Goal: Transaction & Acquisition: Purchase product/service

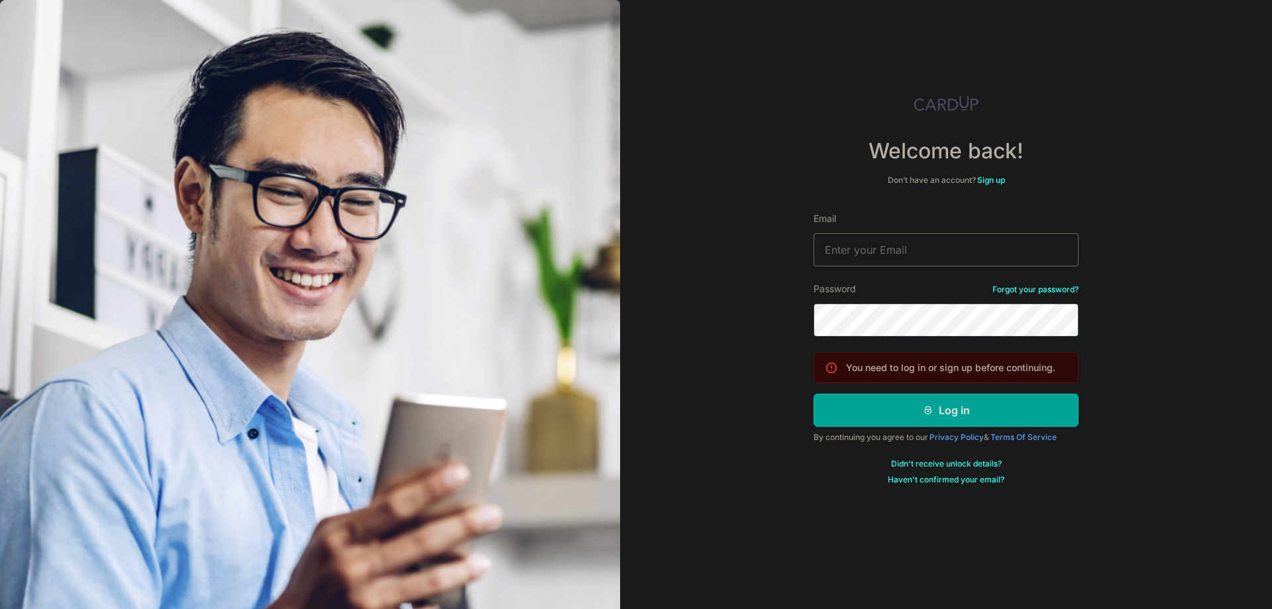
click at [913, 248] on input "Email" at bounding box center [946, 249] width 265 height 33
type input "[EMAIL_ADDRESS][DOMAIN_NAME]"
click at [926, 407] on icon "submit" at bounding box center [928, 410] width 11 height 11
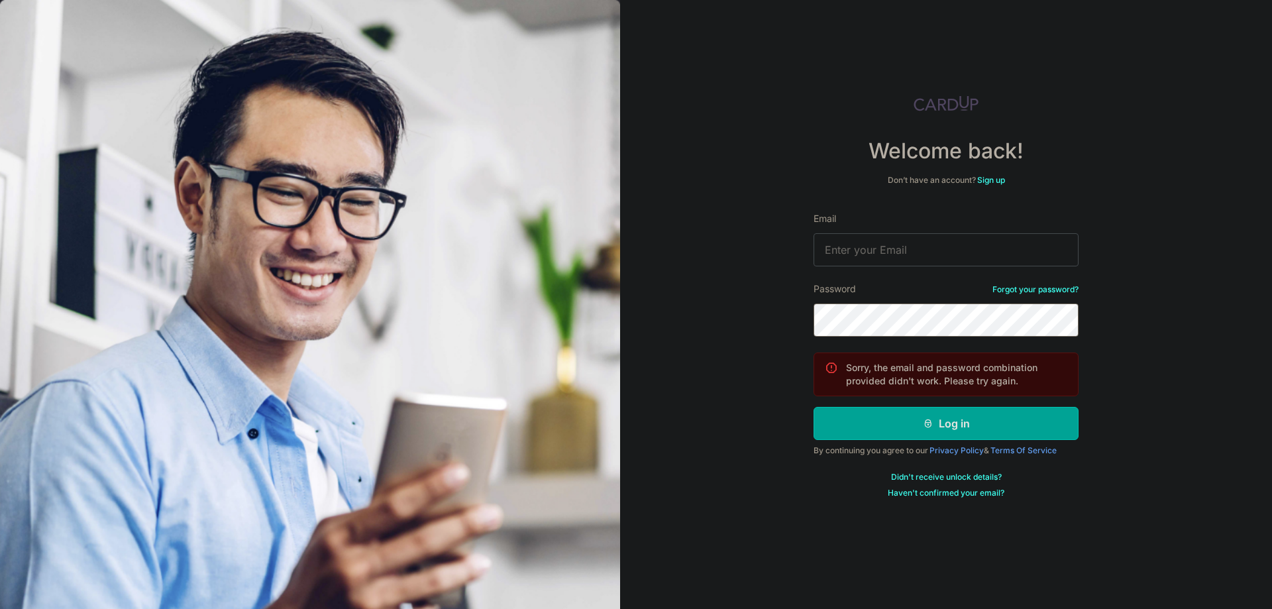
click at [814, 407] on button "Log in" at bounding box center [946, 423] width 265 height 33
click at [901, 243] on input "Email" at bounding box center [946, 249] width 265 height 33
type input "[EMAIL_ADDRESS][DOMAIN_NAME]"
click at [814, 407] on button "Log in" at bounding box center [946, 423] width 265 height 33
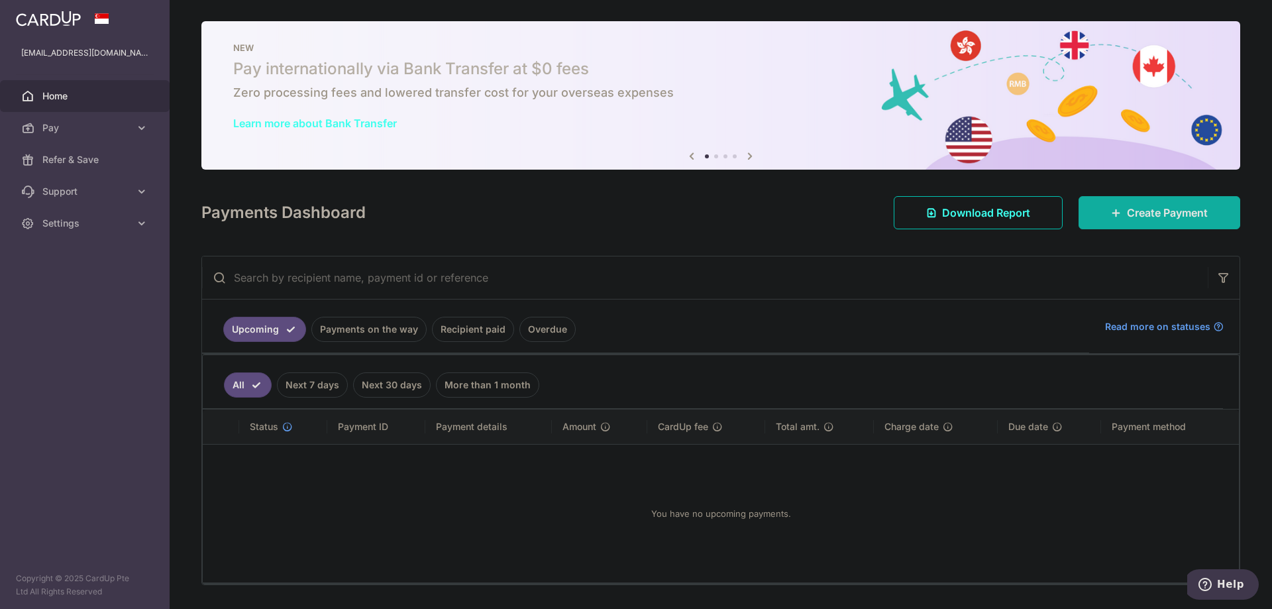
click at [1111, 221] on link "Create Payment" at bounding box center [1160, 212] width 162 height 33
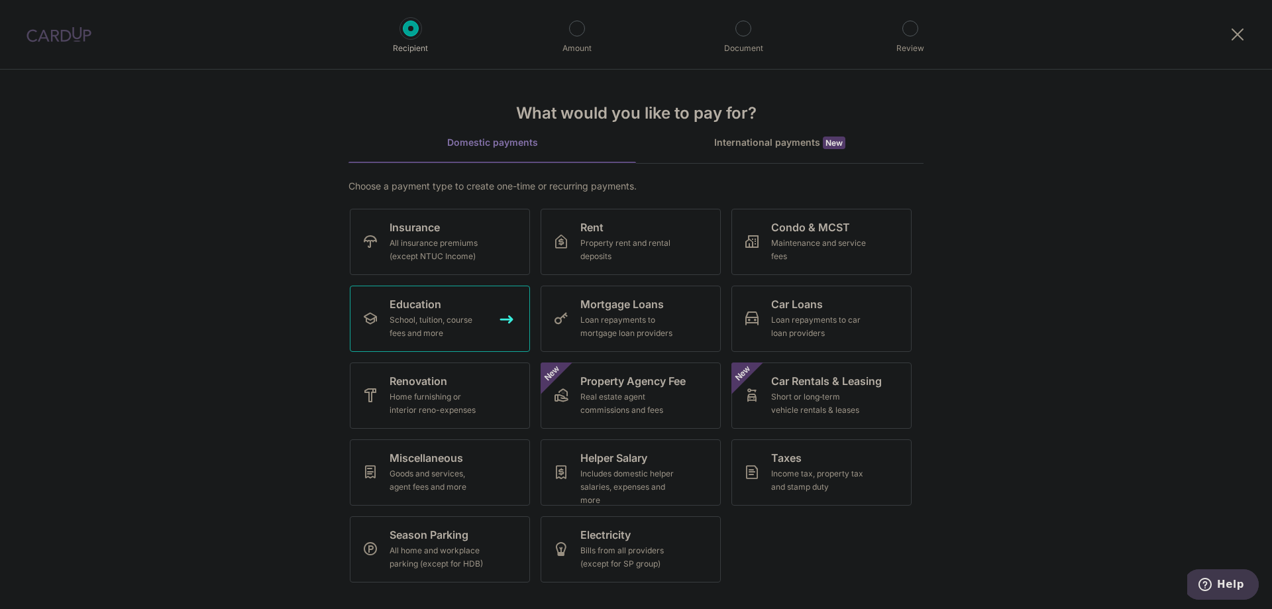
click at [463, 321] on div "School, tuition, course fees and more" at bounding box center [437, 326] width 95 height 27
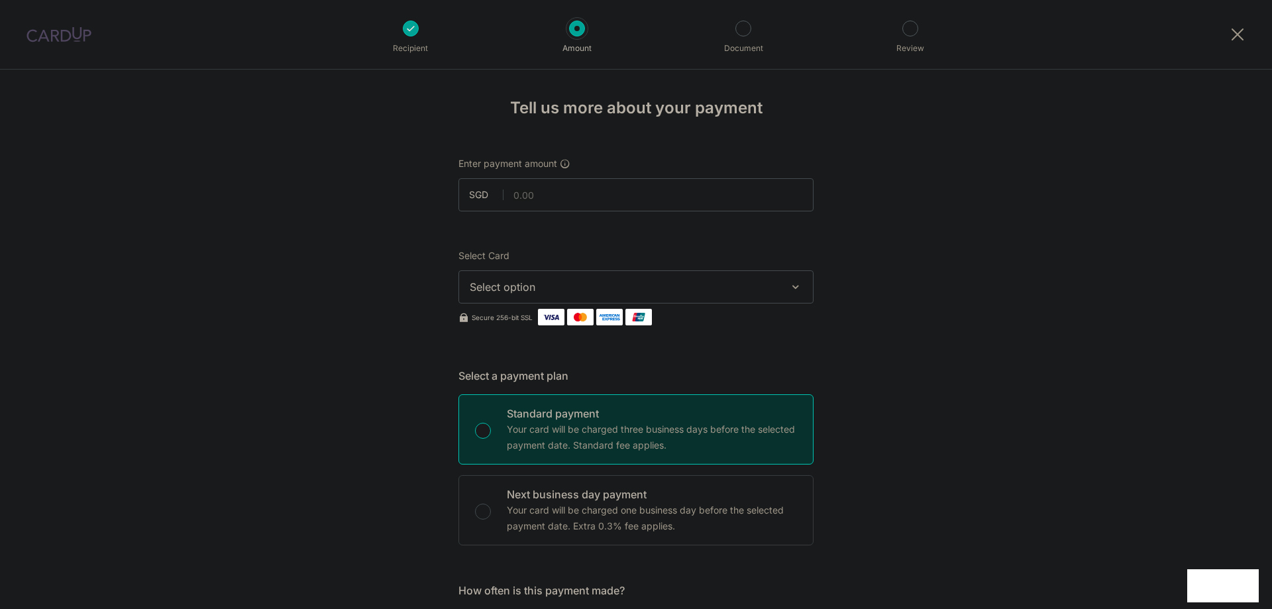
click at [535, 285] on span "Select option" at bounding box center [624, 287] width 309 height 16
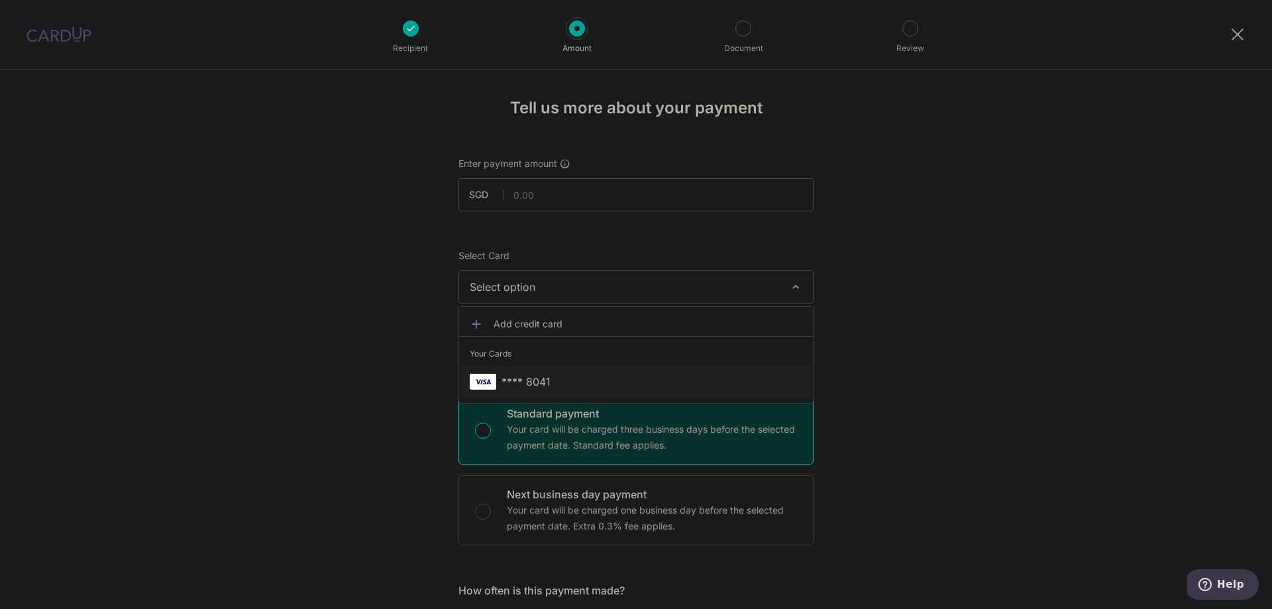
click at [514, 379] on span "**** 8041" at bounding box center [526, 382] width 49 height 16
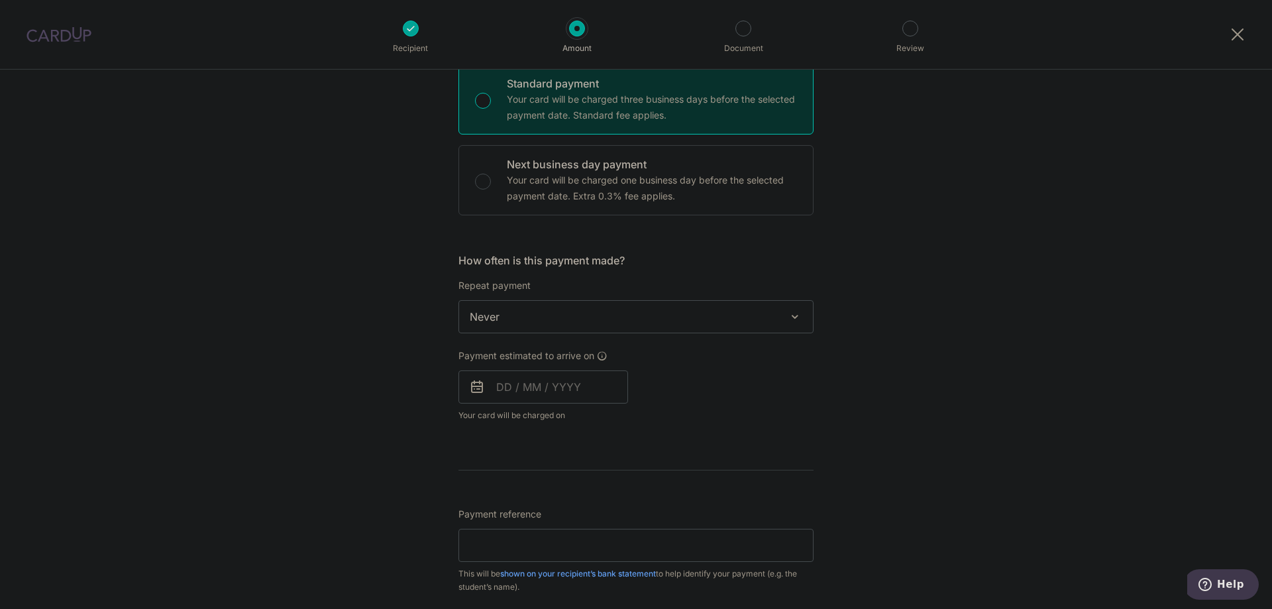
scroll to position [331, 0]
click at [525, 384] on input "text" at bounding box center [544, 385] width 170 height 33
click at [502, 532] on link "15" at bounding box center [512, 532] width 21 height 21
type input "[DATE]"
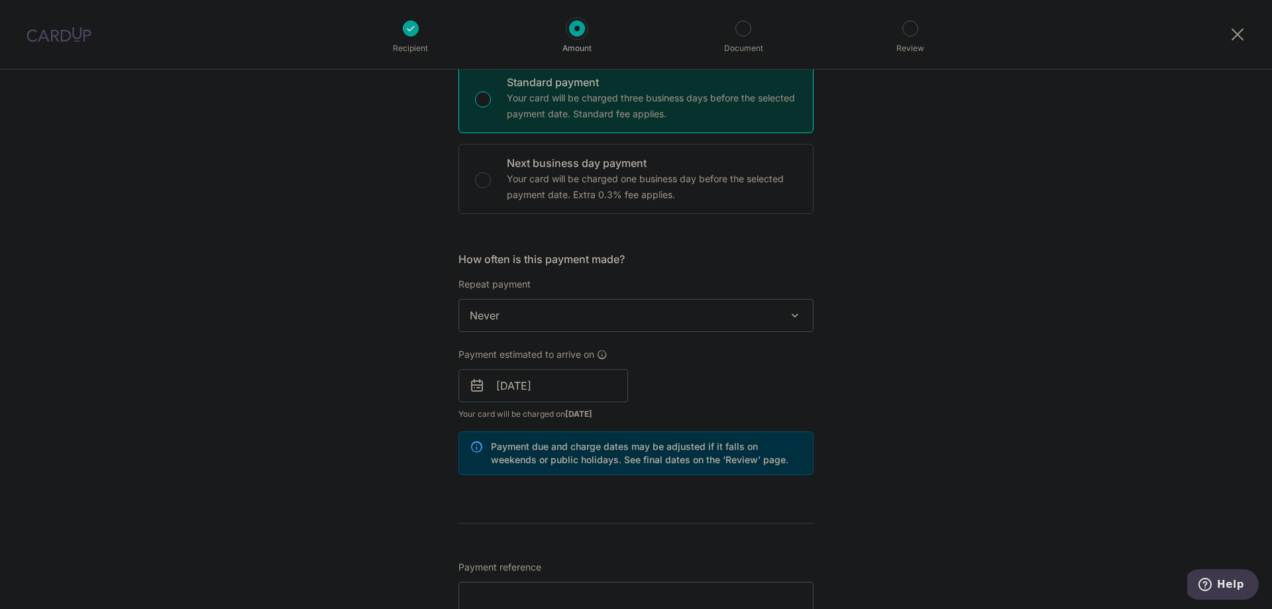
click at [831, 421] on div "Tell us more about your payment Enter payment amount SGD Select Card **** 8041 …" at bounding box center [636, 364] width 1272 height 1253
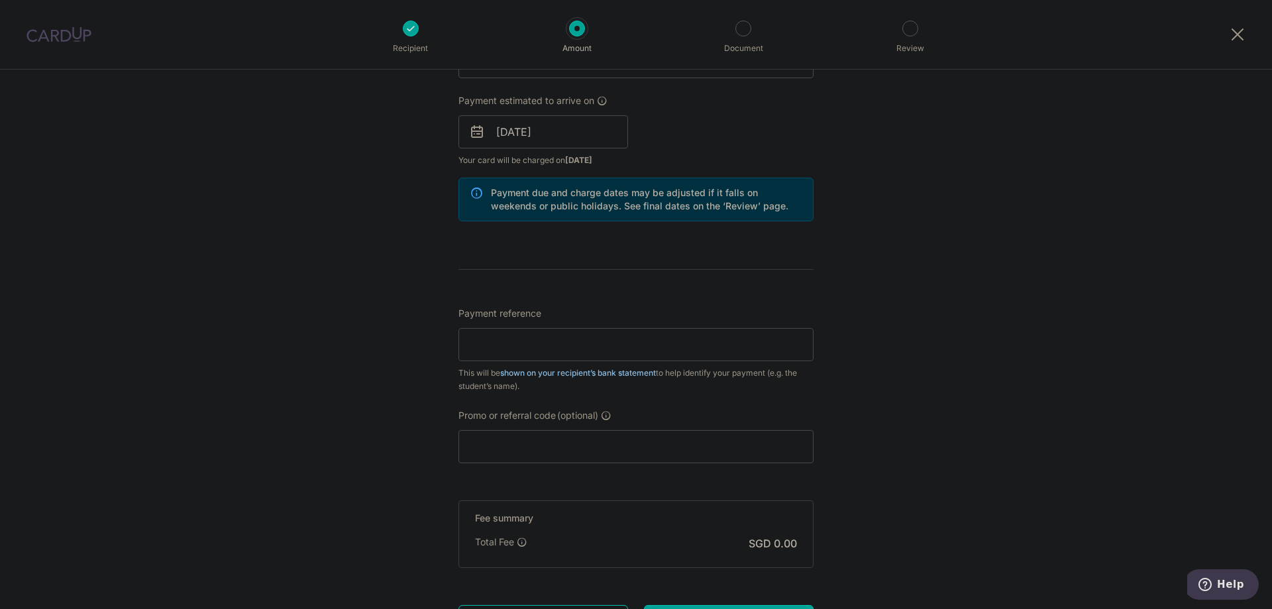
scroll to position [596, 0]
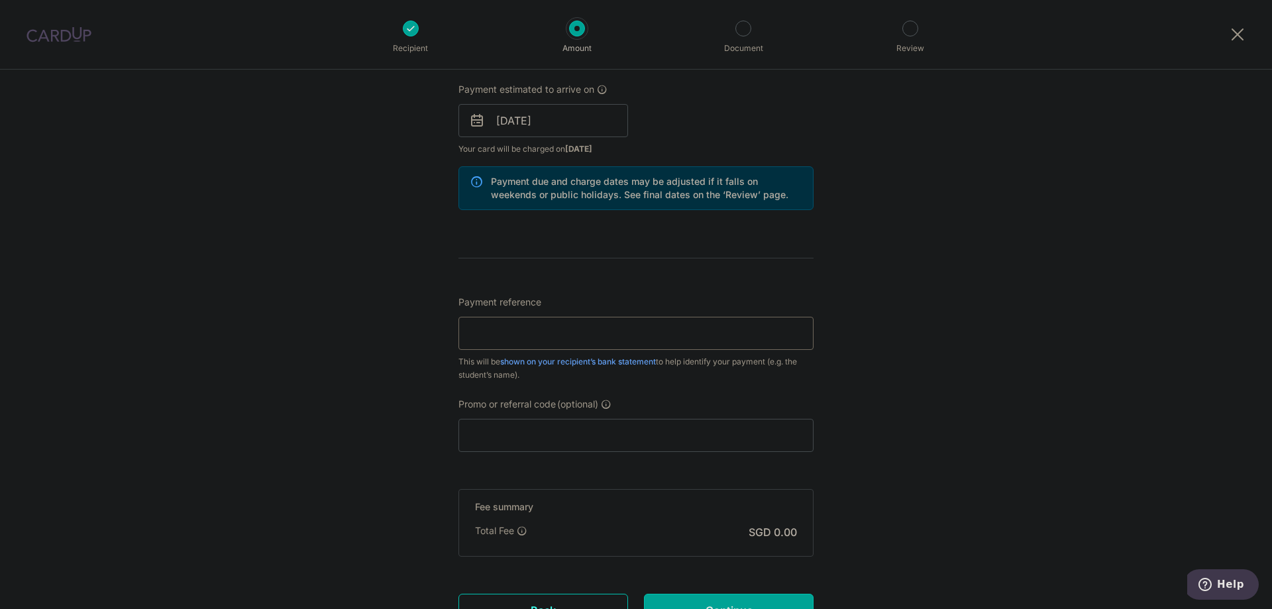
click at [509, 331] on input "Payment reference" at bounding box center [636, 333] width 355 height 33
type input "2657817"
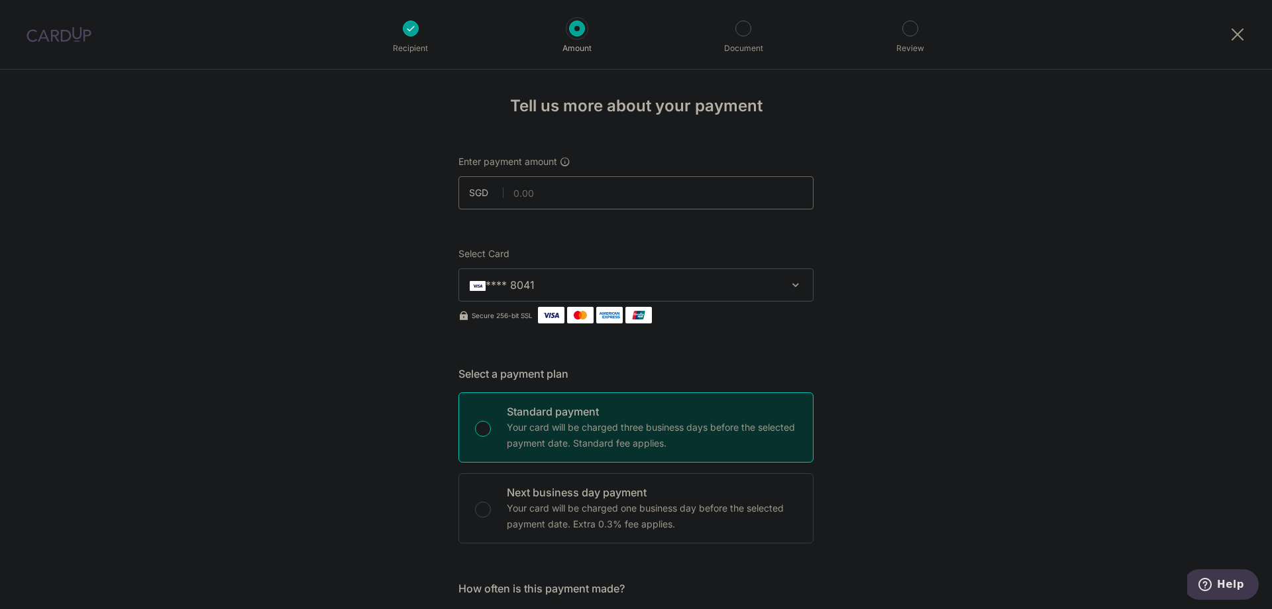
click at [529, 187] on input "text" at bounding box center [636, 192] width 355 height 33
paste input "また、SIMカードは"
type input "また、SIMカードは"
click at [618, 199] on input "text" at bounding box center [636, 193] width 355 height 33
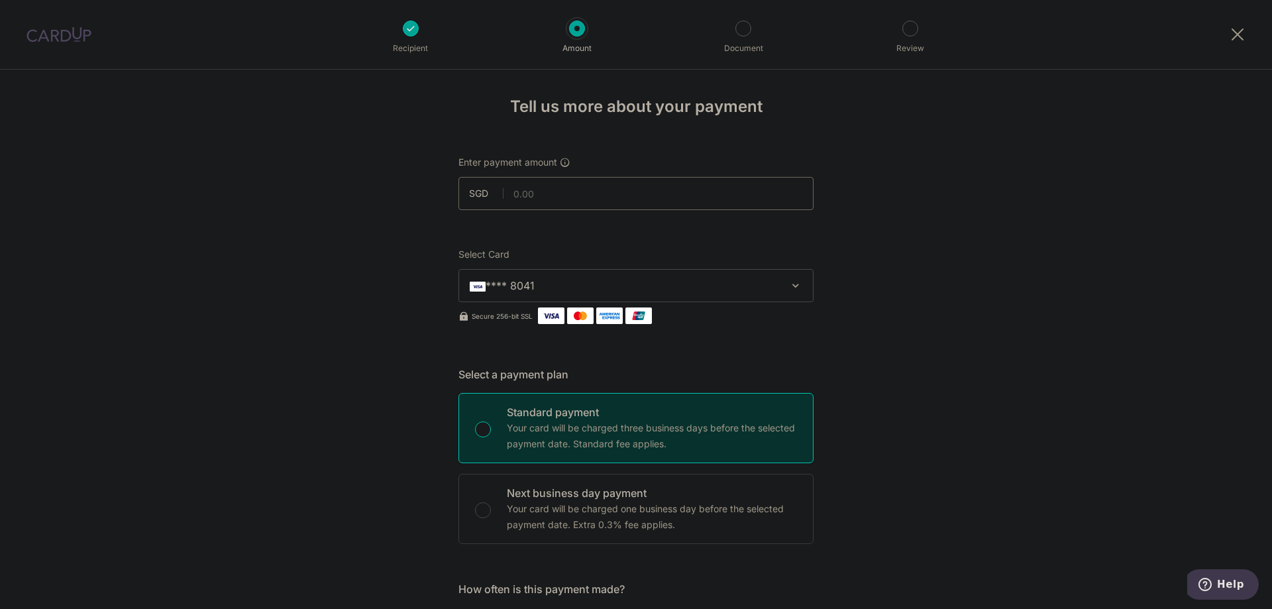
paste input "また、SIMカードは"
type input "また、SIMカードは"
click at [537, 195] on input "text" at bounding box center [636, 193] width 355 height 33
paste input "また、SIMカードは"
type input "また、SIMカードは"
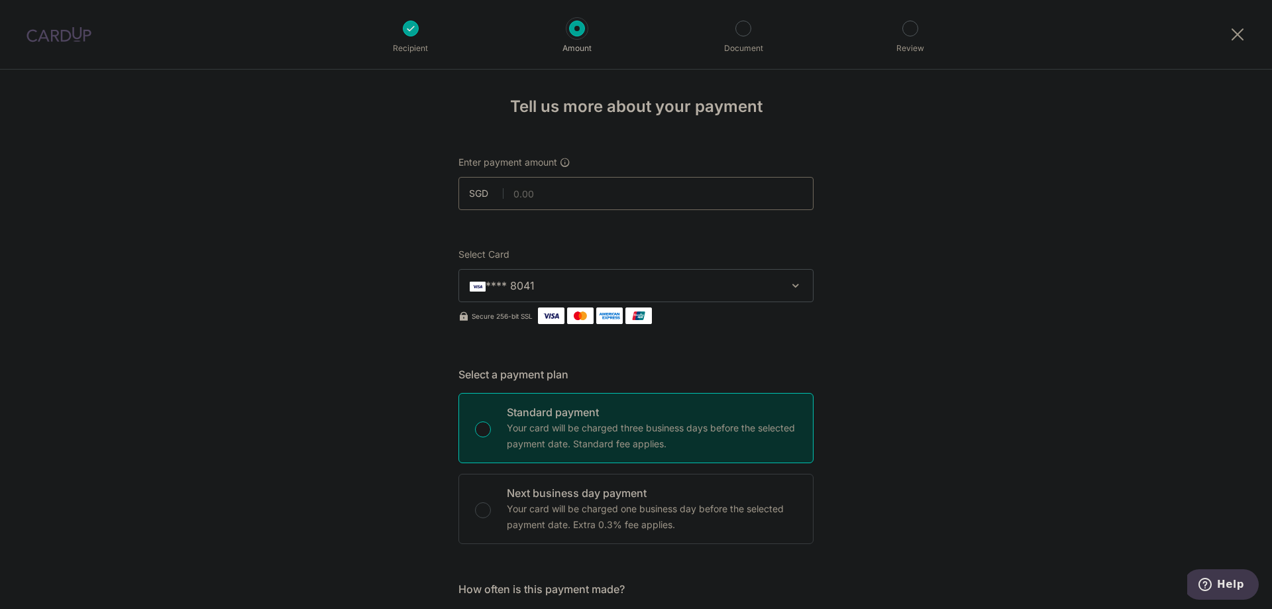
click at [497, 198] on span "SGD" at bounding box center [486, 193] width 34 height 13
click at [518, 199] on input "text" at bounding box center [636, 193] width 355 height 33
type input "4,030.04"
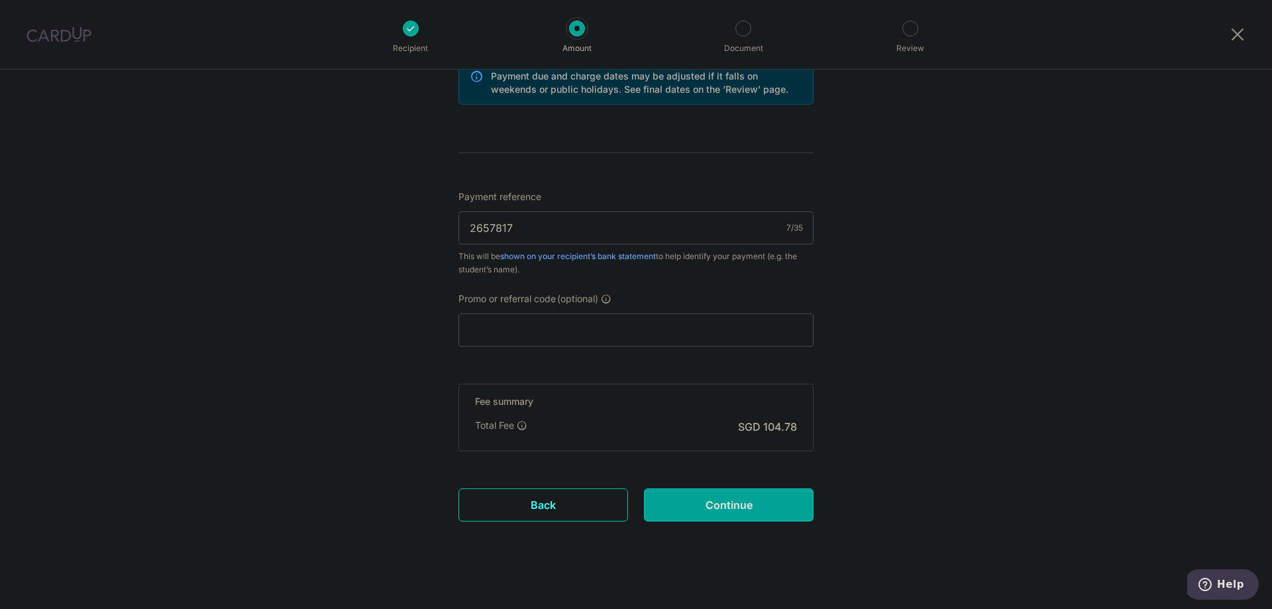
scroll to position [714, 0]
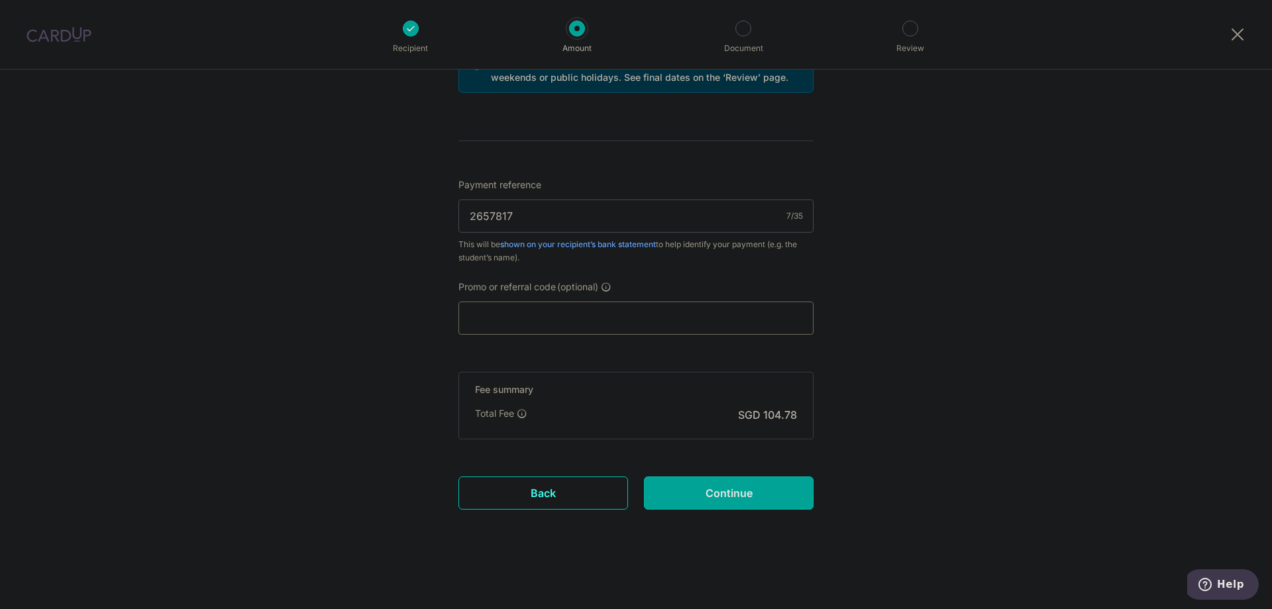
click at [559, 315] on input "Promo or referral code (optional)" at bounding box center [636, 318] width 355 height 33
paste input "OFF225"
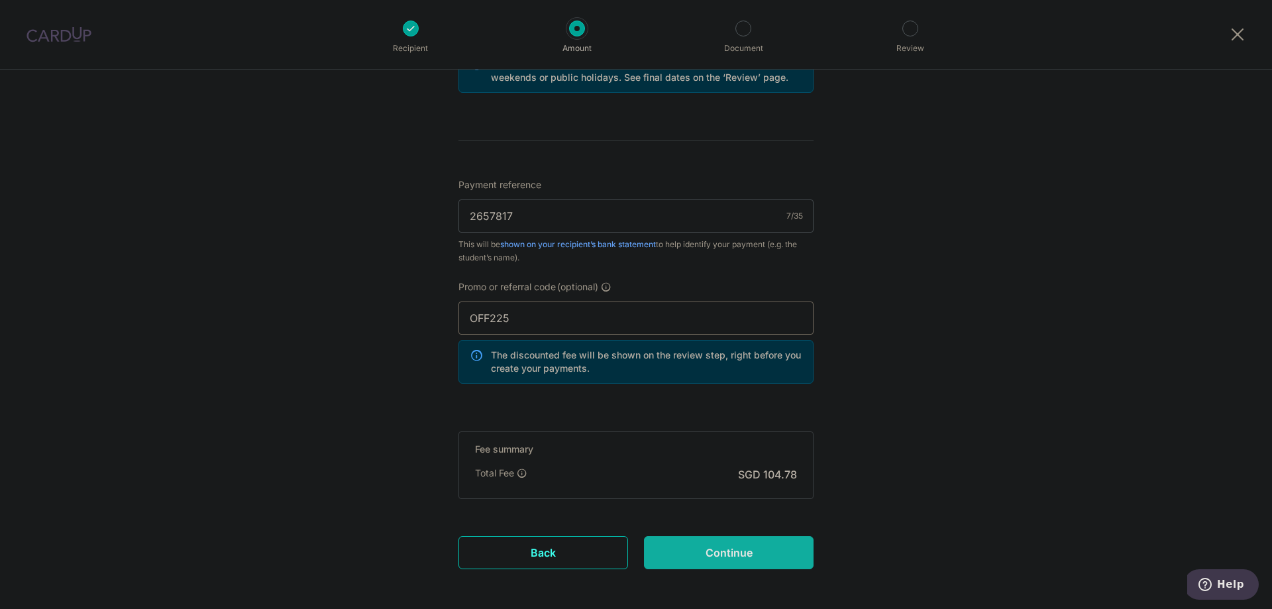
type input "OFF225"
click at [694, 552] on input "Continue" at bounding box center [729, 552] width 170 height 33
type input "Create Schedule"
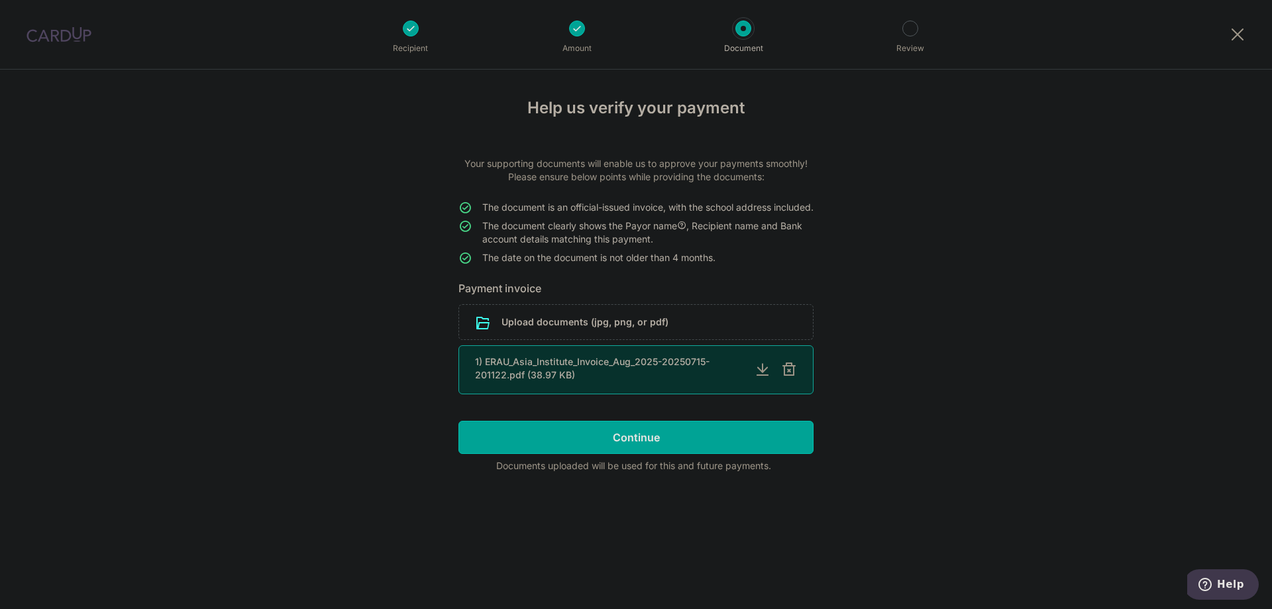
click at [612, 381] on div "1) ERAU_Asia_Institute_Invoice_Aug_2025-20250715-201122.pdf (38.97 KB)" at bounding box center [609, 368] width 269 height 27
click at [784, 378] on div at bounding box center [789, 370] width 16 height 16
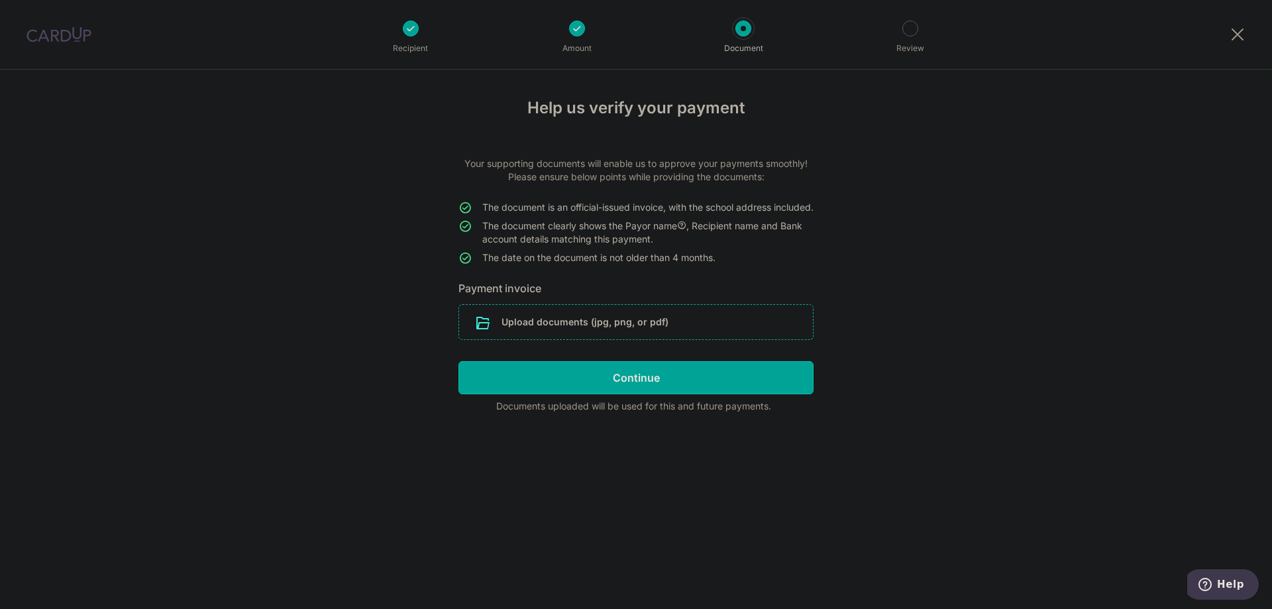
click at [679, 335] on input "file" at bounding box center [636, 322] width 354 height 34
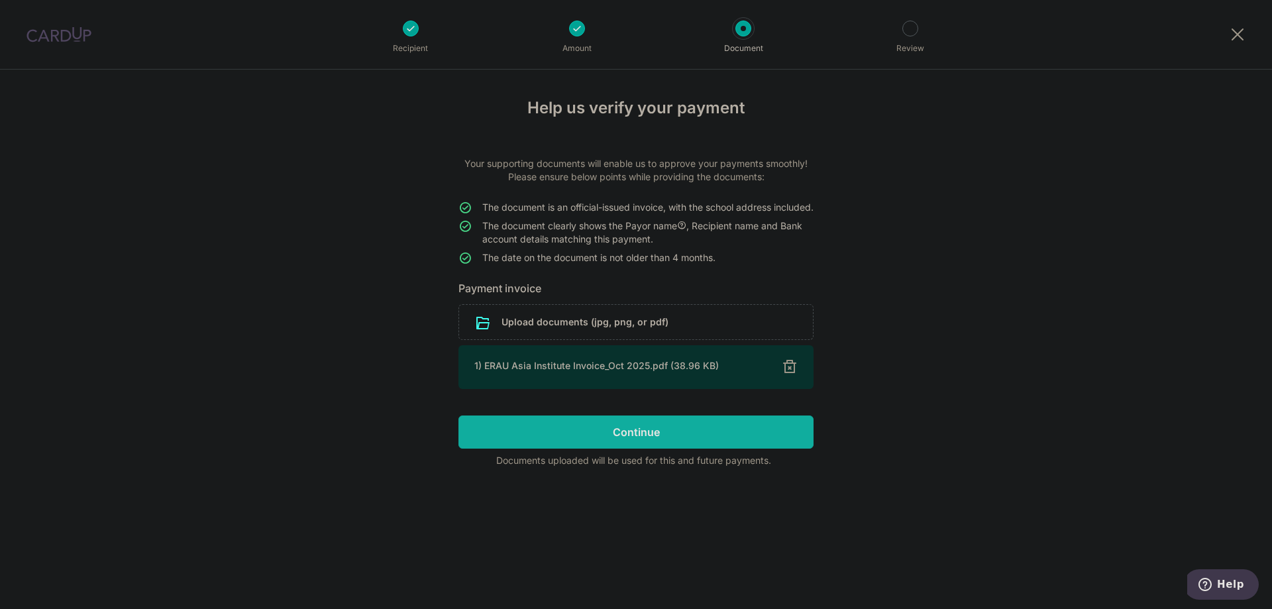
click at [613, 449] on input "Continue" at bounding box center [636, 432] width 355 height 33
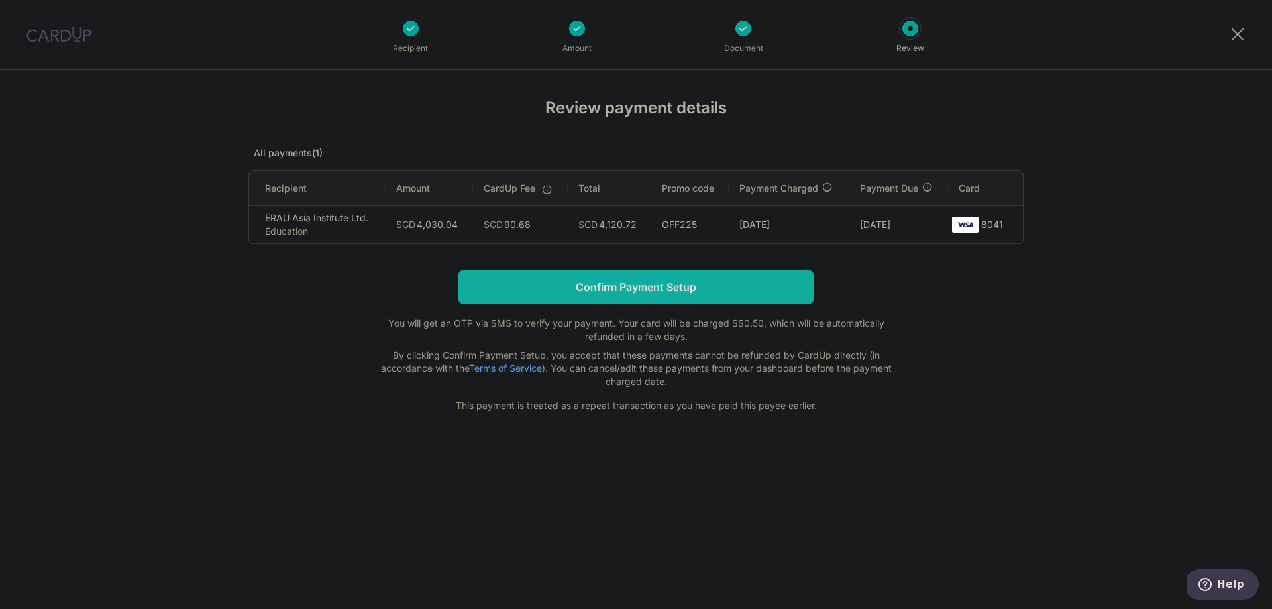
click at [714, 292] on input "Confirm Payment Setup" at bounding box center [636, 286] width 355 height 33
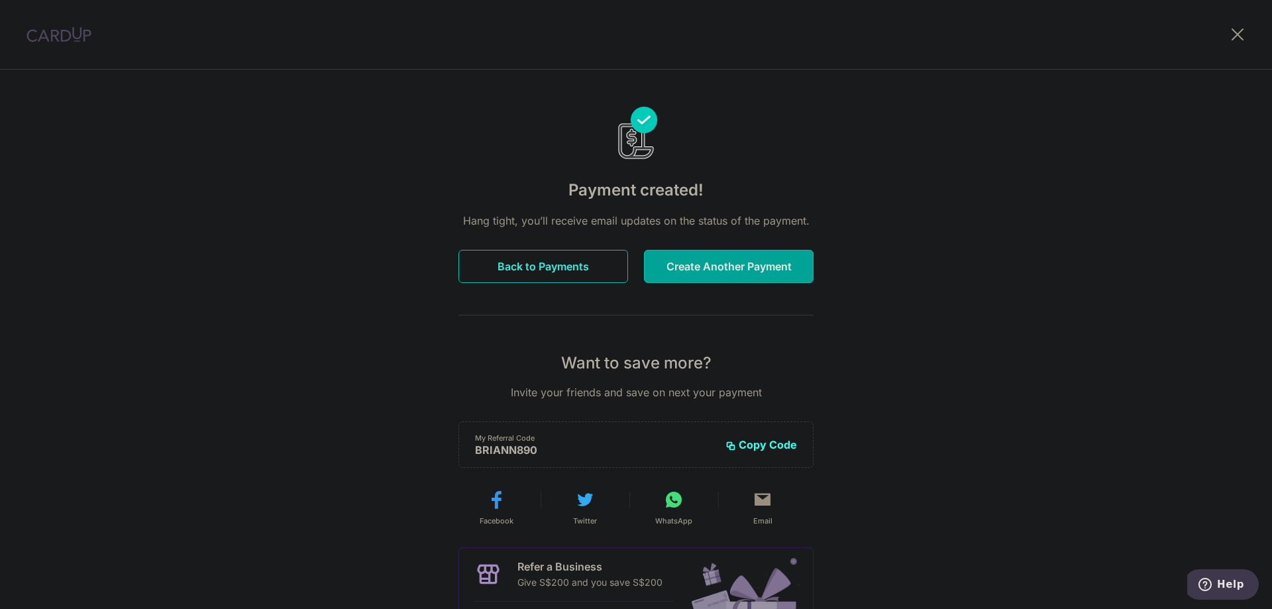
click at [563, 257] on button "Back to Payments" at bounding box center [544, 266] width 170 height 33
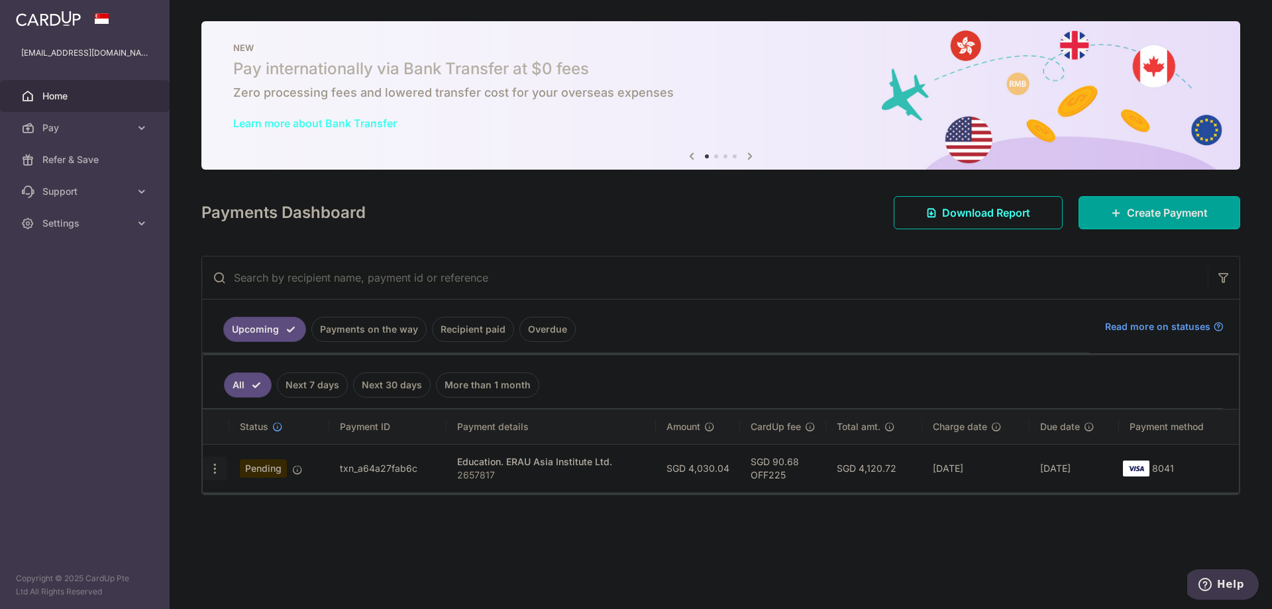
click at [213, 470] on icon "button" at bounding box center [215, 469] width 14 height 14
click at [408, 473] on td "txn_a64a27fab6c" at bounding box center [387, 468] width 117 height 48
click at [461, 471] on p "2657817" at bounding box center [551, 475] width 188 height 13
click at [486, 329] on link "Recipient paid" at bounding box center [473, 329] width 82 height 25
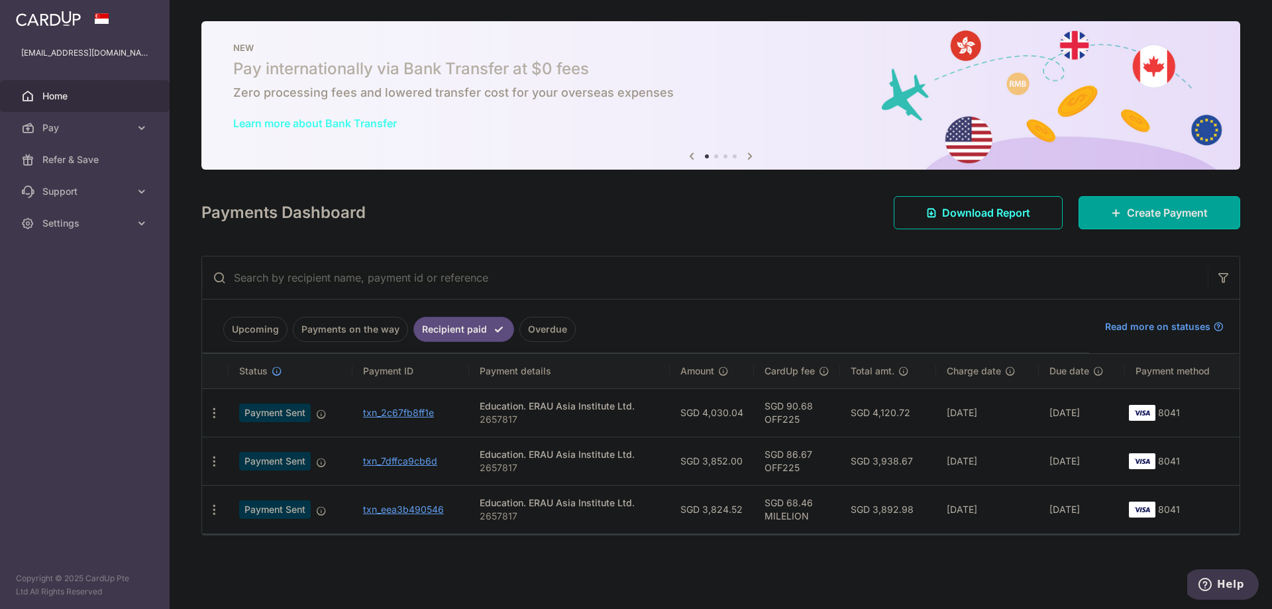
click at [270, 333] on link "Upcoming" at bounding box center [255, 329] width 64 height 25
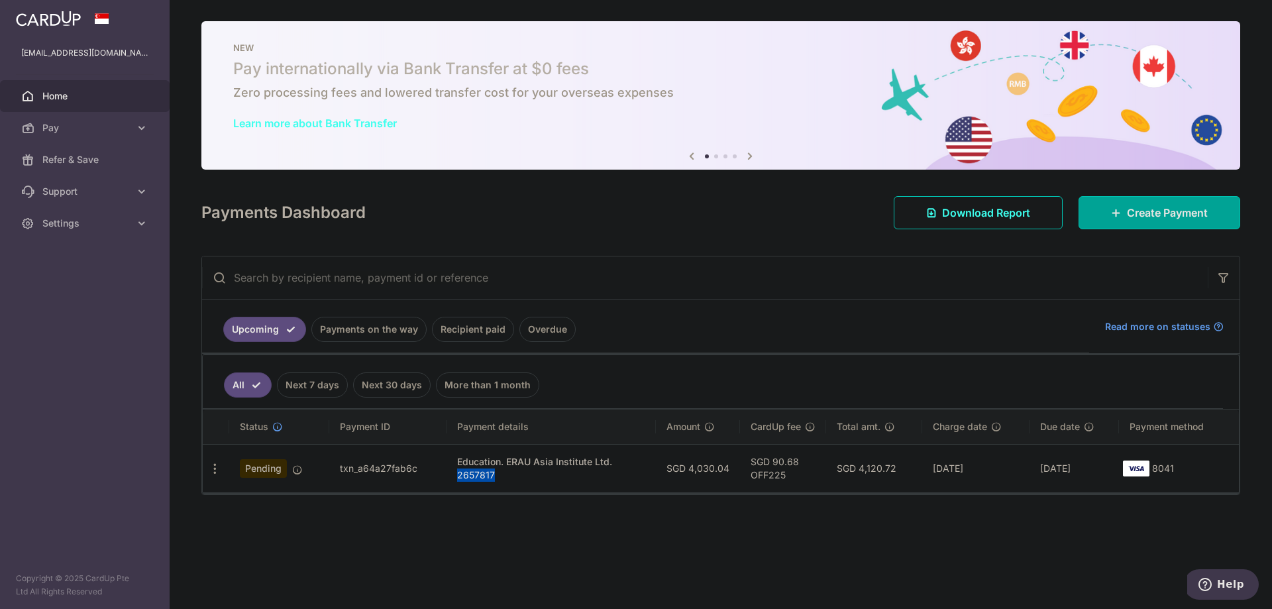
drag, startPoint x: 459, startPoint y: 476, endPoint x: 496, endPoint y: 478, distance: 37.2
click at [496, 478] on p "2657817" at bounding box center [551, 475] width 188 height 13
click at [704, 467] on td "SGD 4,030.04" at bounding box center [698, 468] width 84 height 48
click at [432, 333] on link "Recipient paid" at bounding box center [473, 329] width 82 height 25
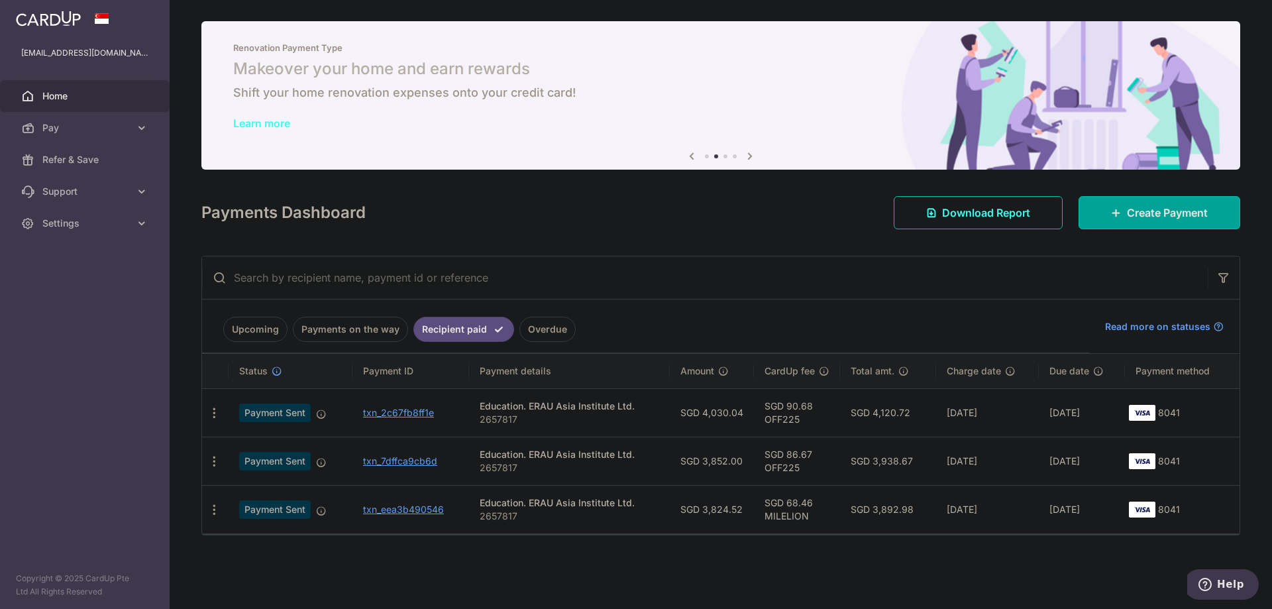
click at [264, 325] on link "Upcoming" at bounding box center [255, 329] width 64 height 25
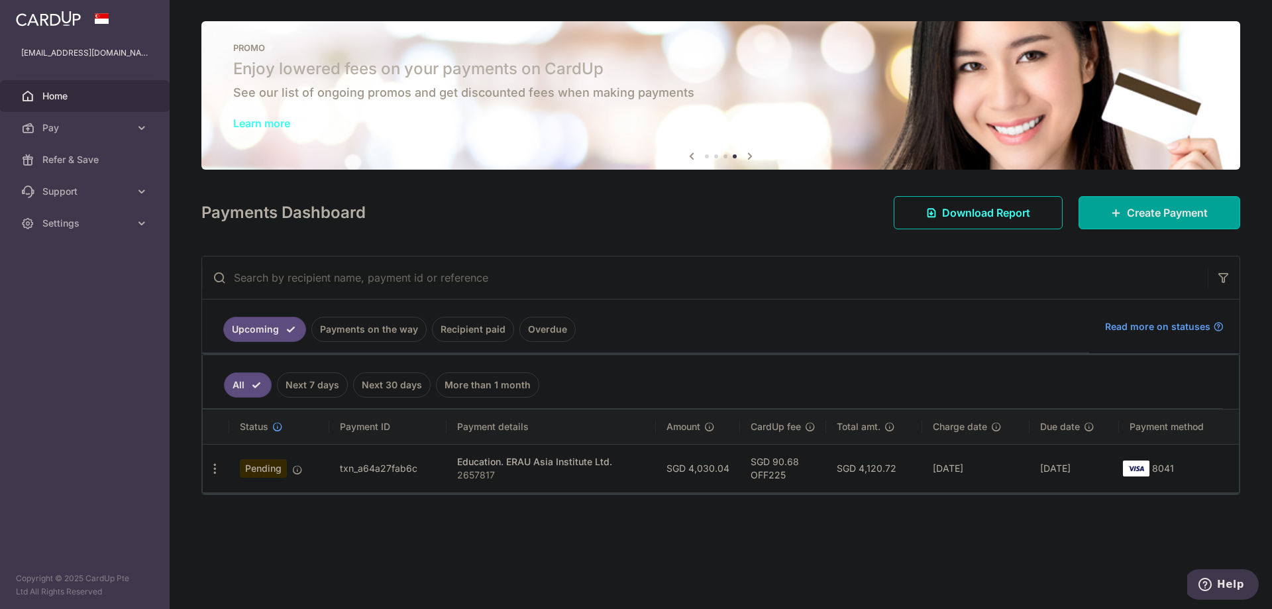
click at [1137, 497] on div "× Pause Schedule Pause all future payments in this series Pause just this one p…" at bounding box center [721, 304] width 1103 height 609
click at [1087, 461] on td "[DATE]" at bounding box center [1074, 468] width 89 height 48
click at [267, 469] on span "Pending" at bounding box center [263, 468] width 47 height 19
click at [219, 470] on icon "button" at bounding box center [215, 469] width 14 height 14
click at [244, 500] on span "Update payment" at bounding box center [286, 505] width 90 height 16
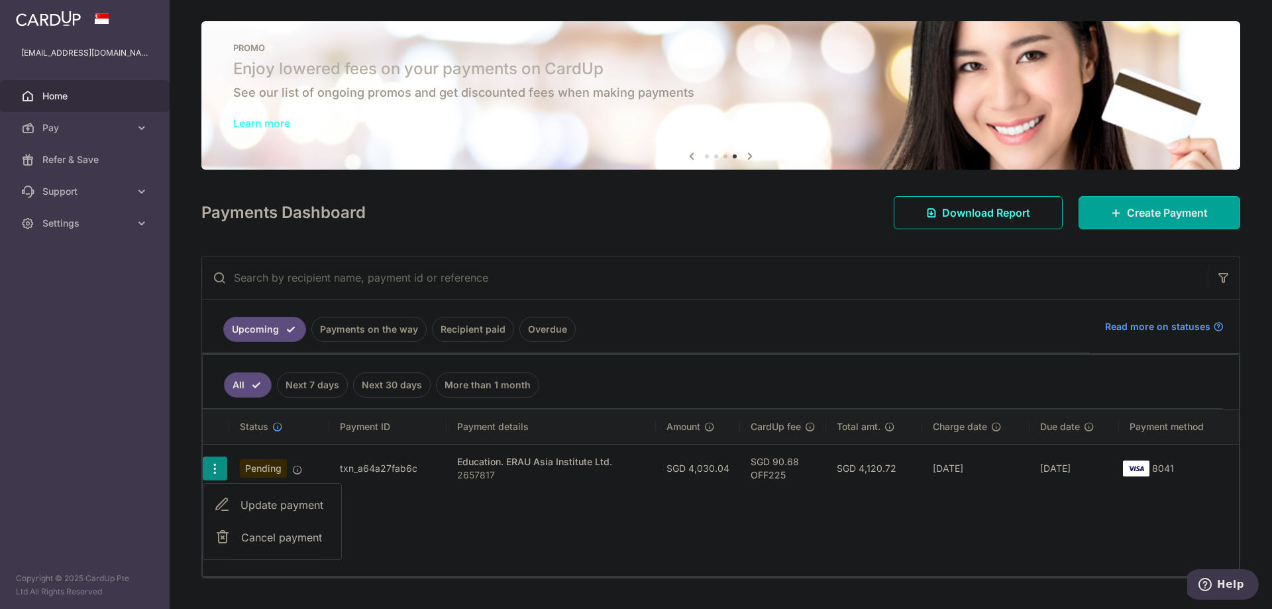
radio input "true"
type input "4,030.04"
type input "[DATE]"
type input "2657817"
type input "OFF225"
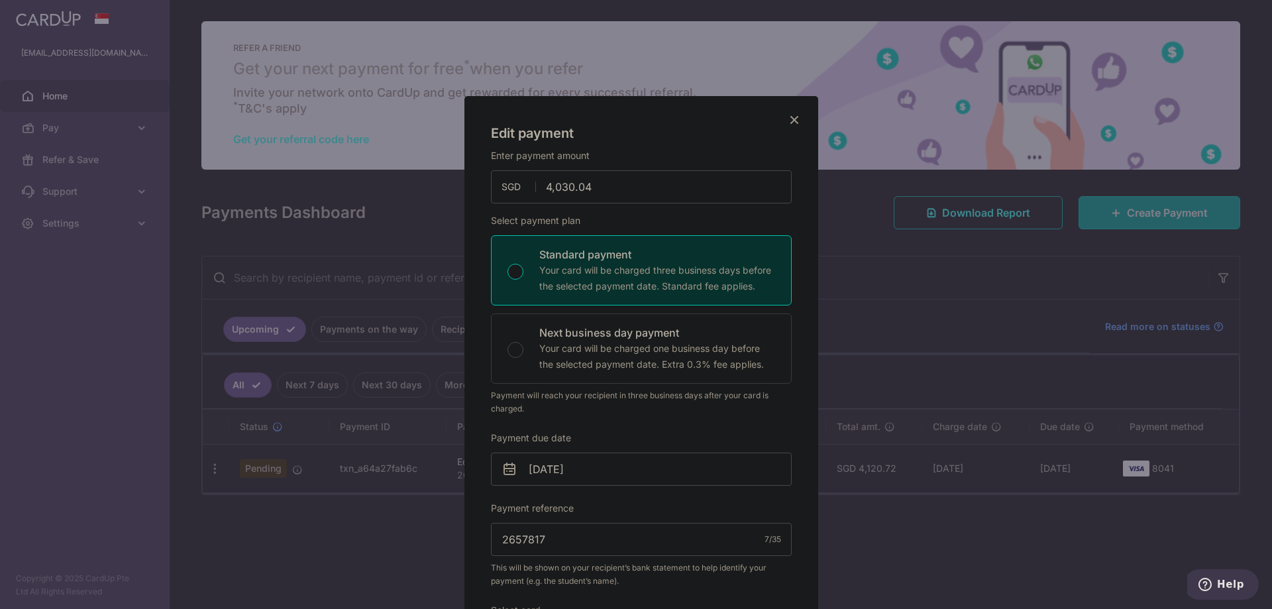
click at [793, 121] on icon "Close" at bounding box center [795, 119] width 16 height 17
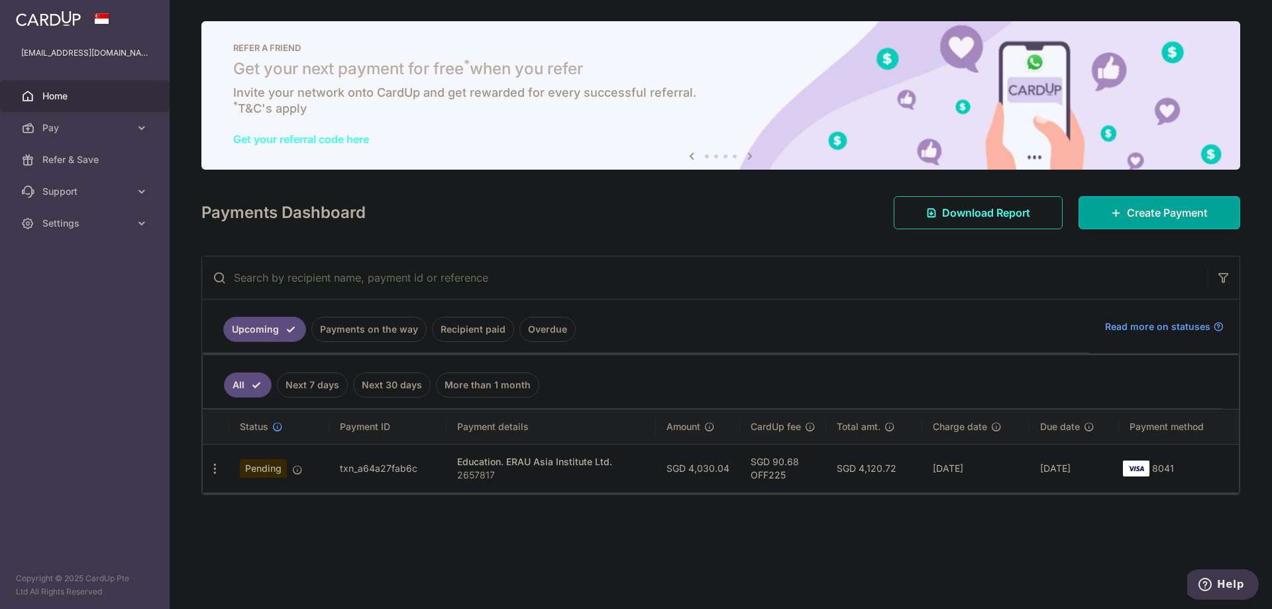
click at [769, 491] on td "SGD 90.68 OFF225" at bounding box center [783, 468] width 86 height 48
click at [761, 472] on td "SGD 90.68 OFF225" at bounding box center [783, 468] width 86 height 48
